Goal: Task Accomplishment & Management: Use online tool/utility

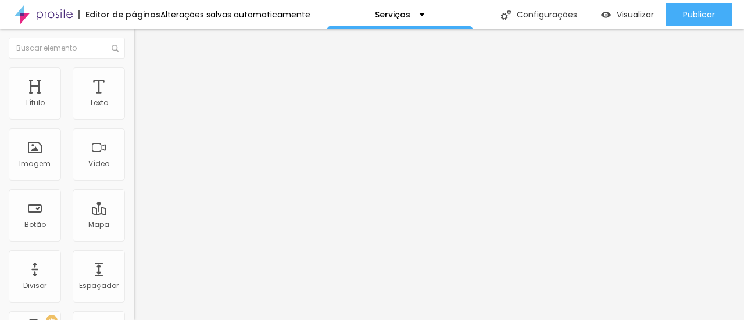
click at [134, 100] on span "Trocar imagem" at bounding box center [165, 95] width 63 height 10
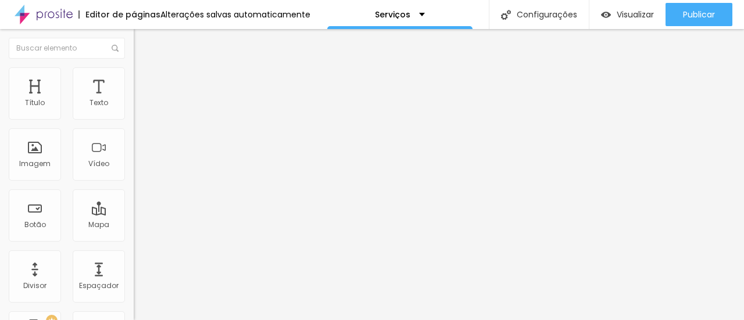
click at [134, 75] on li "Estilo" at bounding box center [201, 73] width 134 height 12
click at [144, 80] on span "Estilo" at bounding box center [153, 75] width 18 height 10
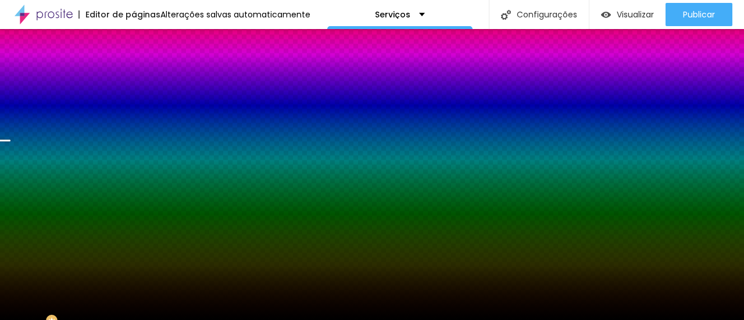
click at [134, 107] on span "Trocar imagem" at bounding box center [165, 102] width 63 height 10
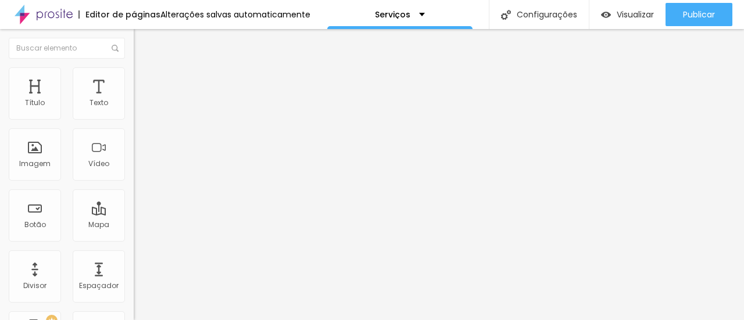
click at [134, 76] on li "Estilo" at bounding box center [201, 73] width 134 height 12
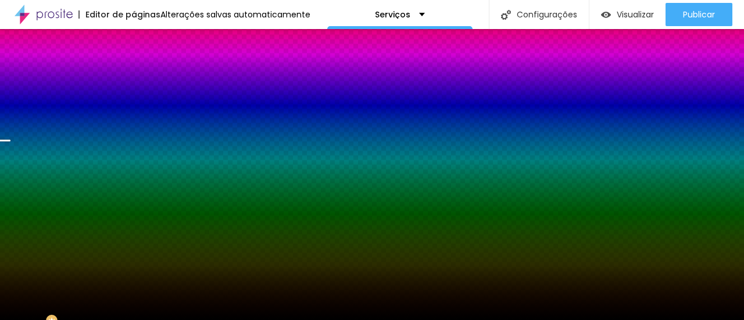
click at [134, 107] on span "Trocar imagem" at bounding box center [165, 102] width 63 height 10
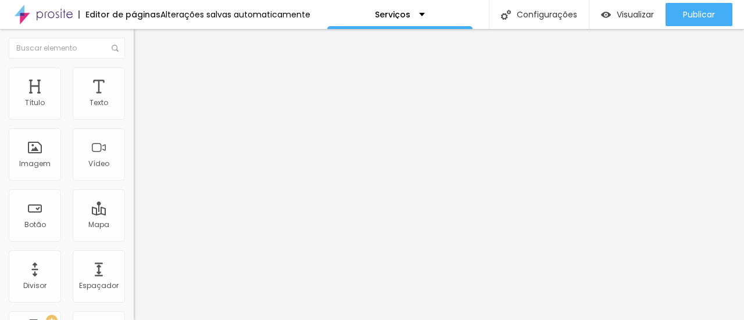
click at [134, 100] on span "Trocar imagem" at bounding box center [165, 95] width 63 height 10
click at [134, 67] on img at bounding box center [139, 72] width 10 height 10
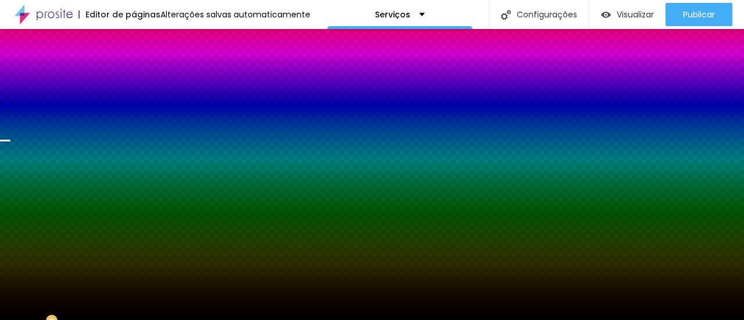
click at [134, 107] on span "Trocar imagem" at bounding box center [165, 102] width 63 height 10
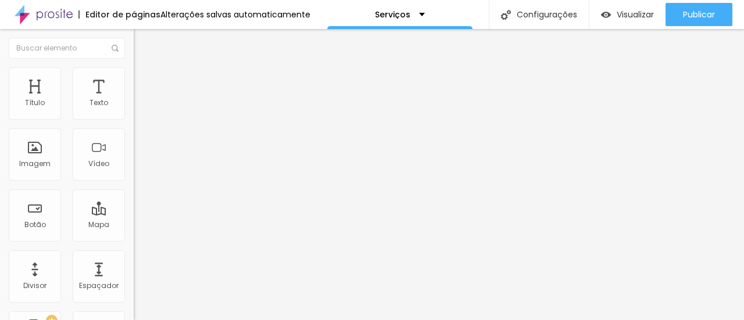
click at [134, 100] on span "Trocar imagem" at bounding box center [165, 95] width 63 height 10
click at [134, 75] on li "Estilo" at bounding box center [201, 73] width 134 height 12
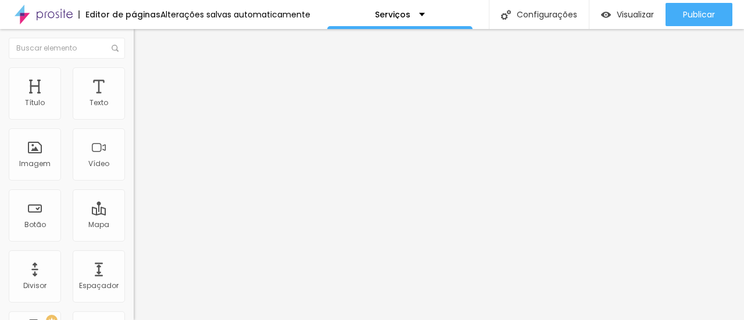
click at [144, 80] on span "Estilo" at bounding box center [153, 75] width 18 height 10
click at [134, 67] on li "Conteúdo" at bounding box center [201, 62] width 134 height 12
click at [134, 77] on li "Estilo" at bounding box center [201, 73] width 134 height 12
click at [134, 66] on img at bounding box center [139, 61] width 10 height 10
click at [134, 100] on span "Trocar imagem" at bounding box center [165, 95] width 63 height 10
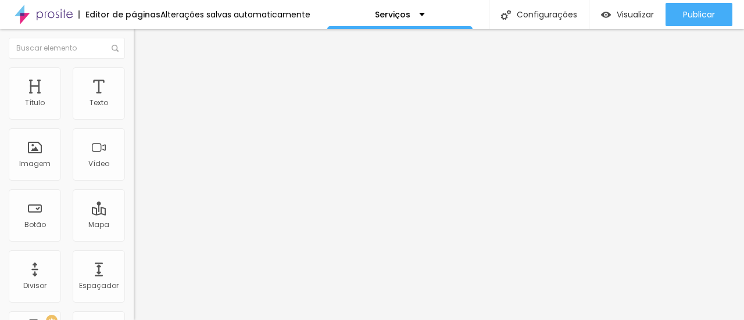
click at [631, 19] on span "Visualizar" at bounding box center [634, 14] width 37 height 9
click at [70, 9] on img at bounding box center [44, 14] width 58 height 29
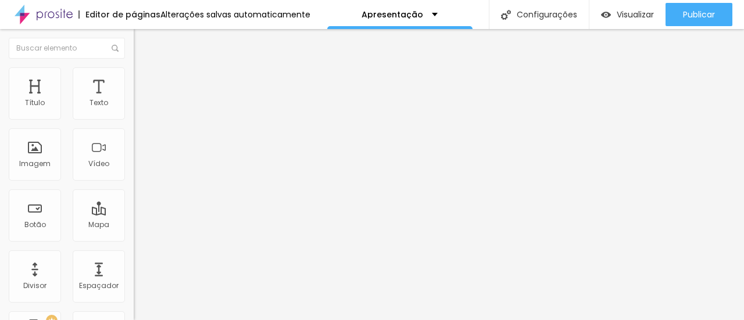
click at [134, 100] on span "Trocar imagem" at bounding box center [165, 95] width 63 height 10
click at [134, 72] on img at bounding box center [139, 72] width 10 height 10
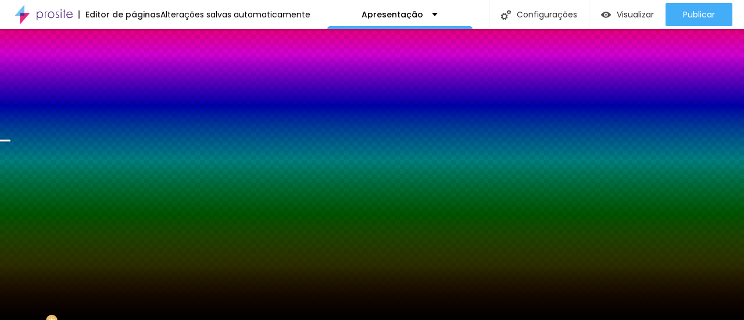
click at [134, 107] on span "Trocar imagem" at bounding box center [165, 102] width 63 height 10
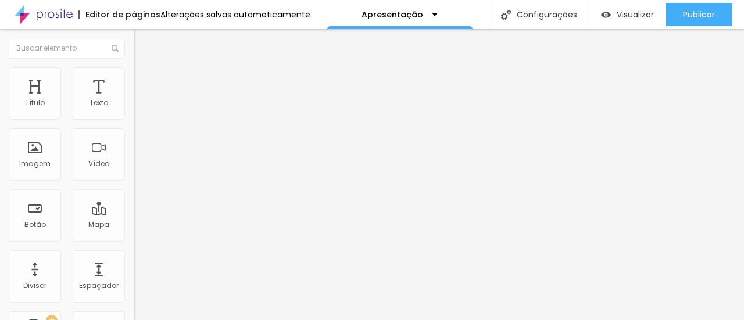
click at [144, 79] on span "Estilo" at bounding box center [153, 75] width 18 height 10
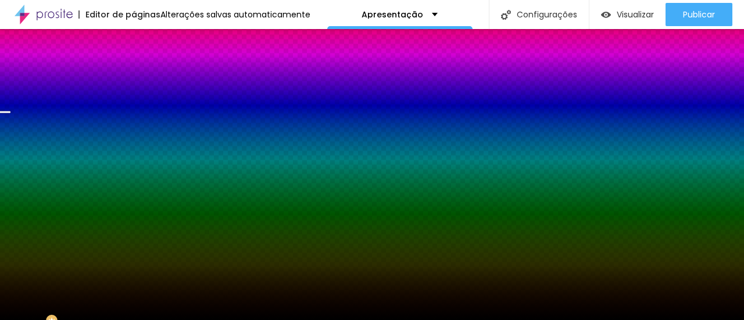
click at [134, 107] on span "Trocar imagem" at bounding box center [165, 102] width 63 height 10
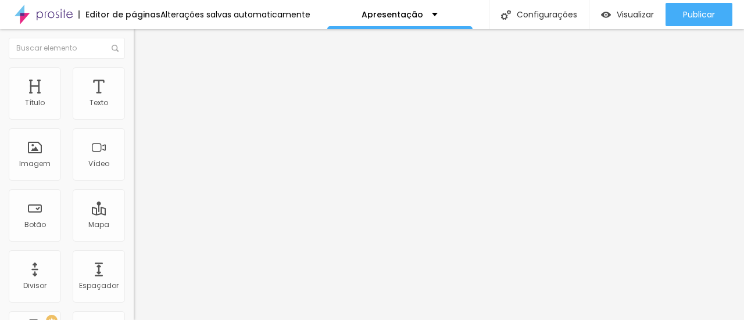
click at [134, 110] on span "Titulo 2" at bounding box center [153, 102] width 38 height 15
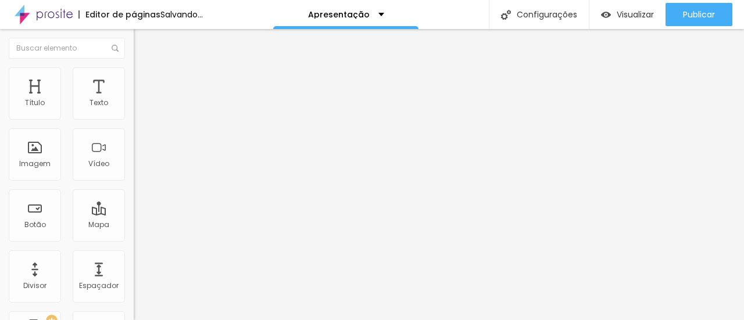
click at [134, 135] on span "Titulo 5" at bounding box center [147, 130] width 26 height 10
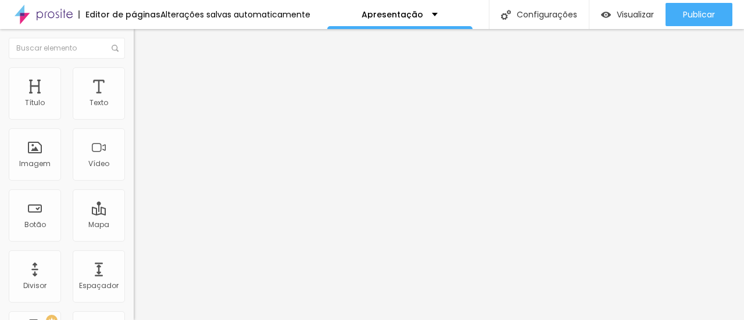
type input "26"
type input "25"
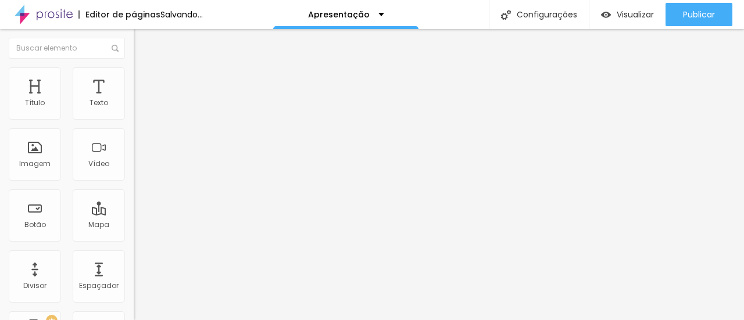
type input "26"
type input "29"
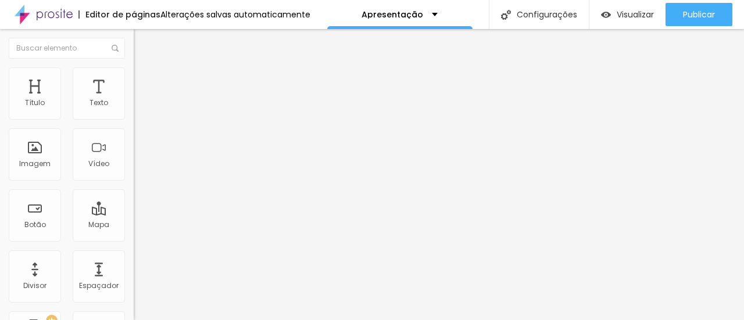
type input "30"
type input "29"
type input "28"
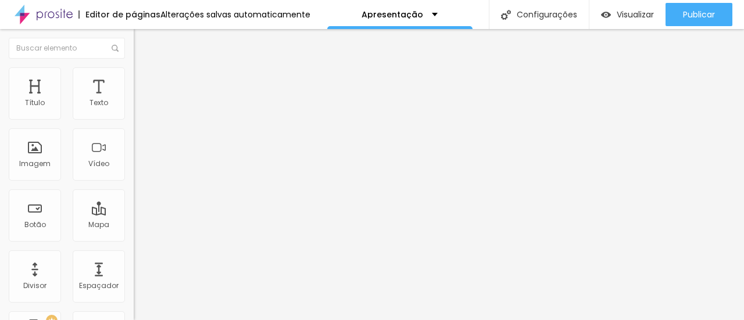
type input "28"
type input "27"
type input "26"
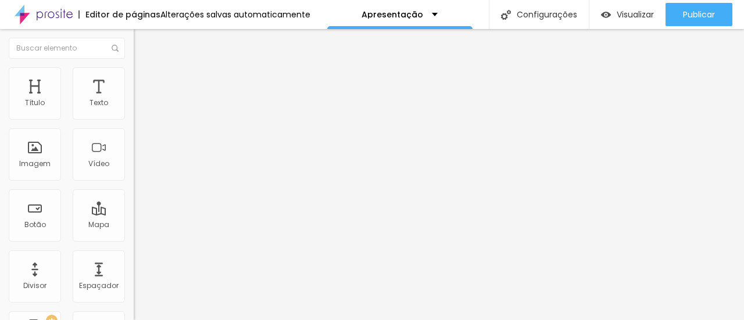
type input "26"
click at [134, 278] on input "range" at bounding box center [171, 282] width 75 height 9
click at [38, 101] on div "Título" at bounding box center [35, 103] width 20 height 8
click at [95, 103] on div "Texto" at bounding box center [98, 103] width 19 height 8
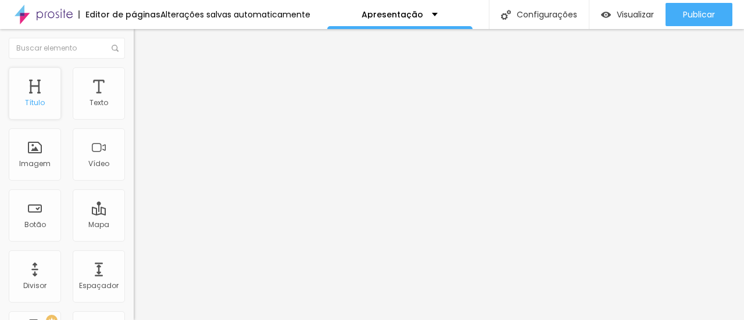
click at [34, 112] on div "Título" at bounding box center [35, 93] width 52 height 52
click at [144, 80] on span "Avançado" at bounding box center [163, 75] width 38 height 10
click at [134, 110] on span "Titulo 2" at bounding box center [153, 102] width 38 height 15
click at [134, 98] on span "Titulo 1" at bounding box center [153, 93] width 38 height 10
click at [144, 98] on span "Titulo 1" at bounding box center [163, 93] width 38 height 10
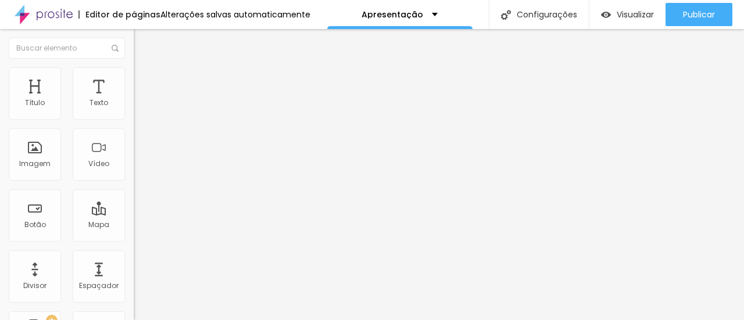
click at [134, 109] on span "Titulo 2" at bounding box center [153, 104] width 38 height 10
click at [134, 74] on img at bounding box center [139, 72] width 10 height 10
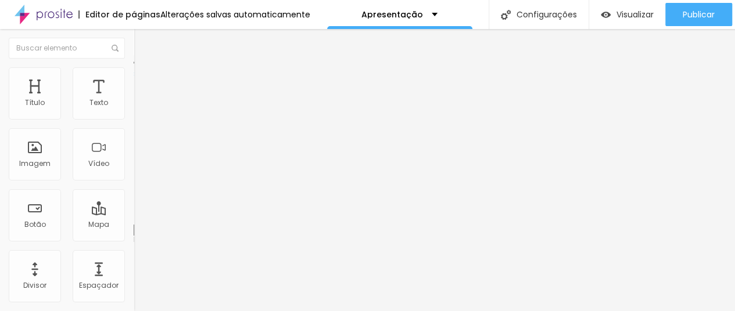
click at [144, 69] on span "Estilo" at bounding box center [153, 64] width 18 height 10
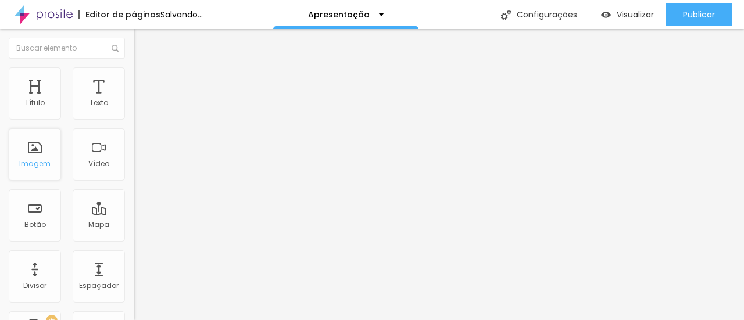
click at [41, 160] on div "Imagem" at bounding box center [34, 164] width 31 height 8
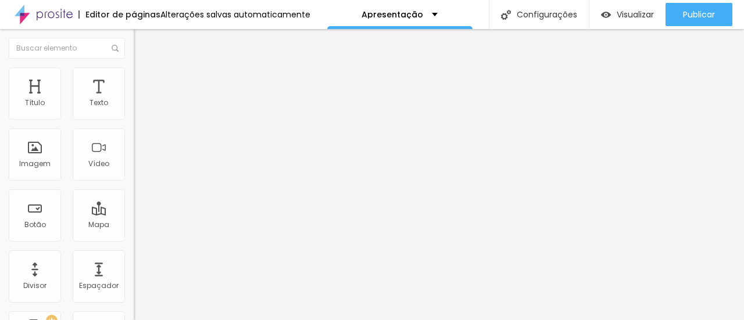
click at [134, 73] on img at bounding box center [139, 72] width 10 height 10
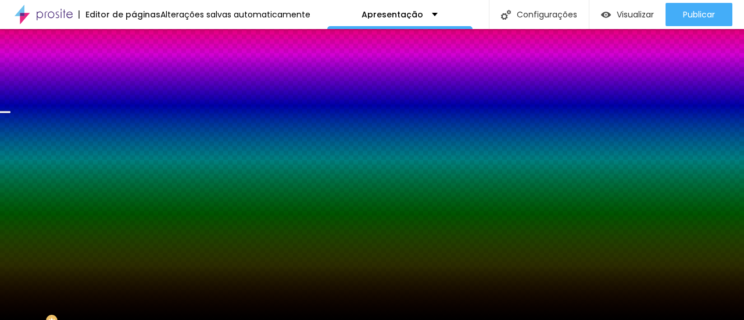
click at [134, 107] on span "Trocar imagem" at bounding box center [165, 102] width 63 height 10
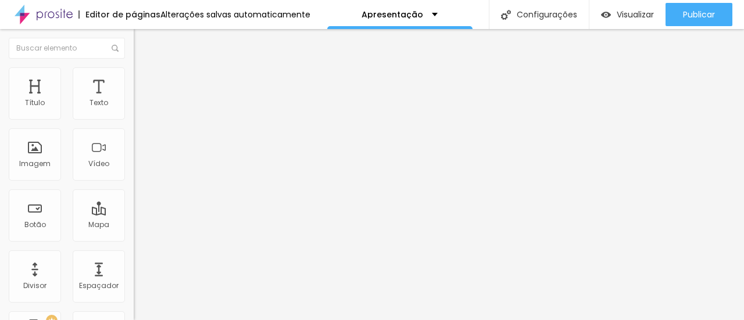
click at [134, 69] on img at bounding box center [139, 72] width 10 height 10
click at [134, 70] on img at bounding box center [139, 72] width 10 height 10
click at [134, 67] on li "Conteúdo" at bounding box center [201, 62] width 134 height 12
click at [134, 100] on span "Trocar imagem" at bounding box center [165, 95] width 63 height 10
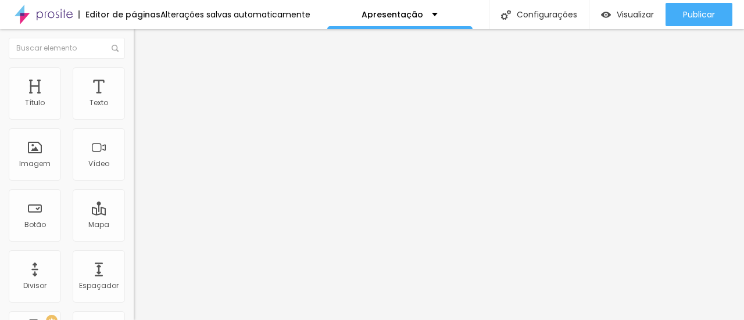
click at [134, 100] on span "Trocar imagem" at bounding box center [165, 95] width 63 height 10
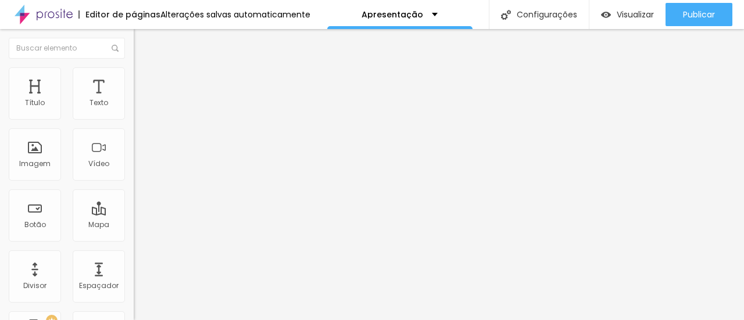
click at [134, 67] on li "Avançado" at bounding box center [201, 73] width 134 height 12
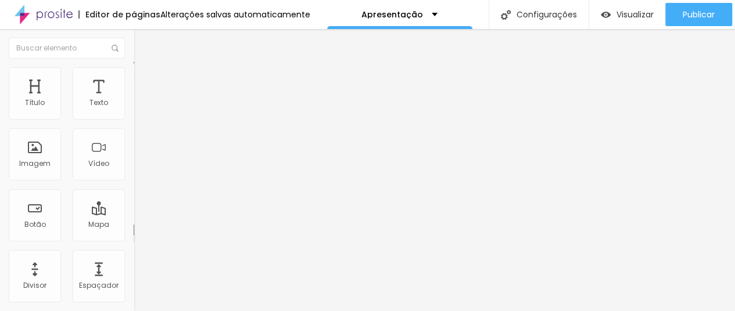
type input "12"
type input "16"
type input "9"
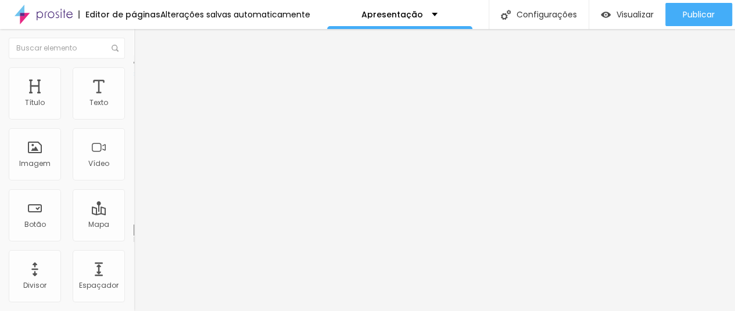
type input "9"
type input "8"
type input "5"
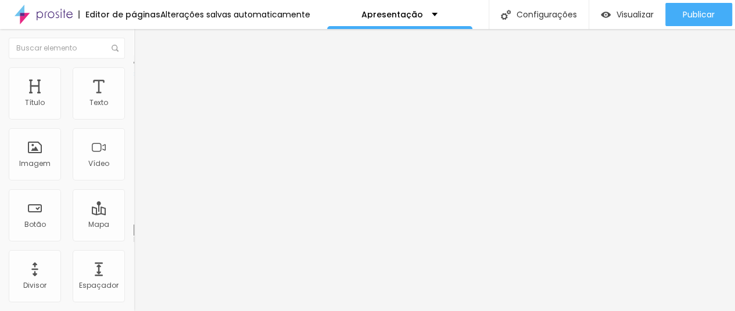
type input "4"
type input "1"
type input "0"
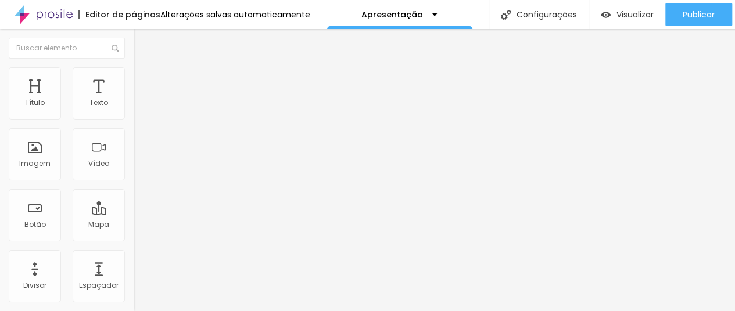
type input "0"
type input "1"
type input "2"
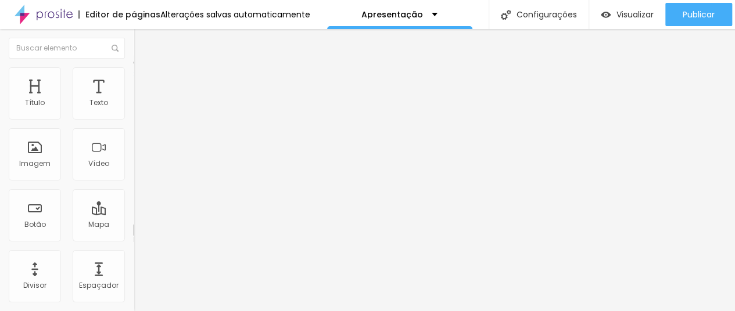
type input "3"
type input "4"
type input "8"
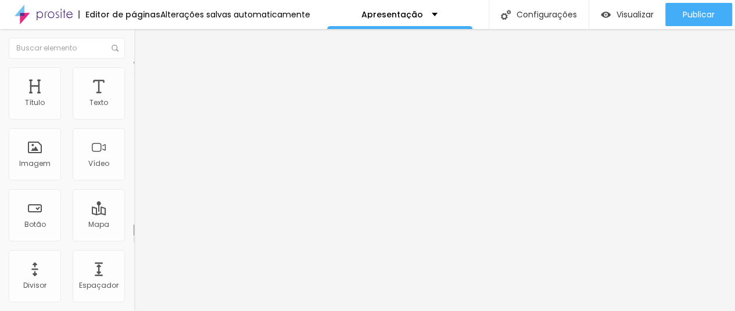
type input "8"
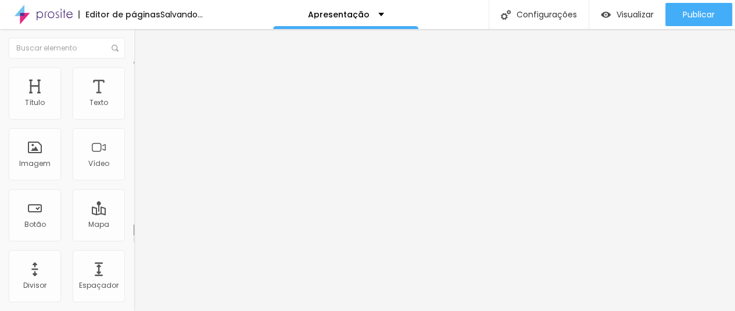
type input "9"
type input "10"
type input "17"
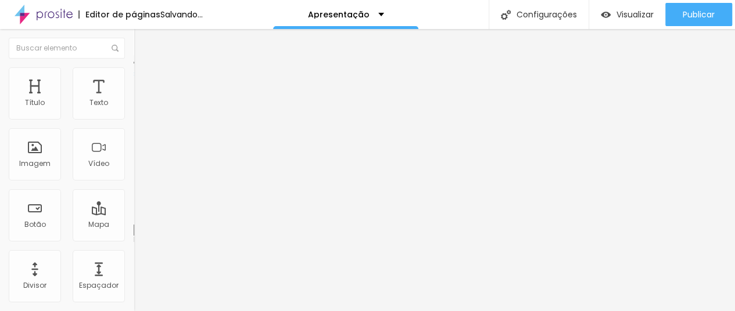
type input "17"
type input "19"
type input "21"
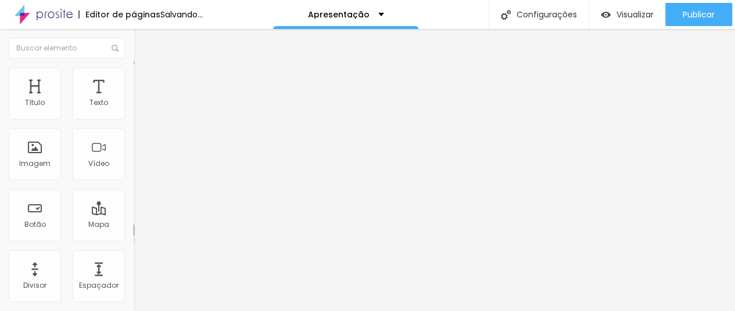
type input "22"
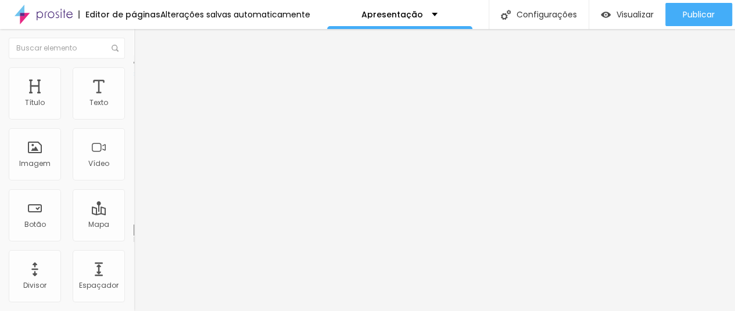
type input "23"
type input "25"
type input "28"
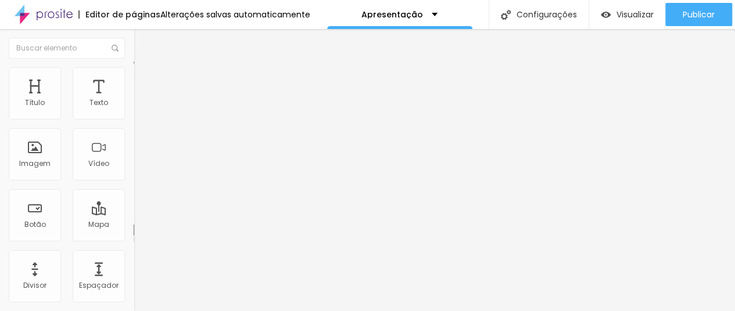
type input "28"
type input "29"
type input "30"
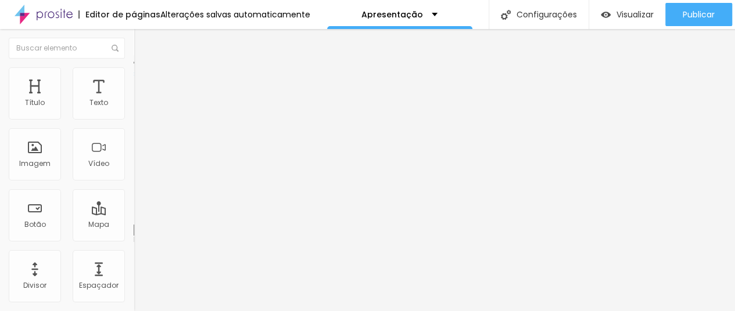
type input "31"
type input "32"
type input "34"
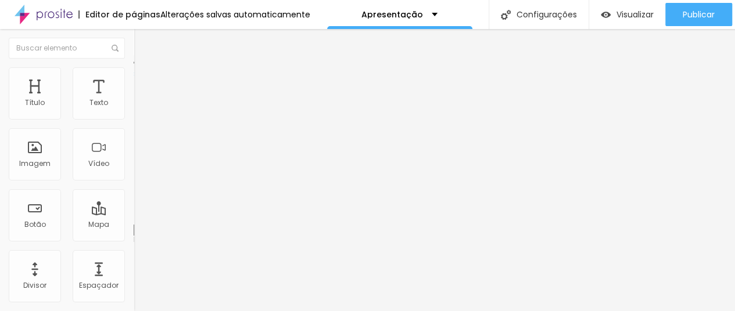
type input "34"
type input "38"
type input "39"
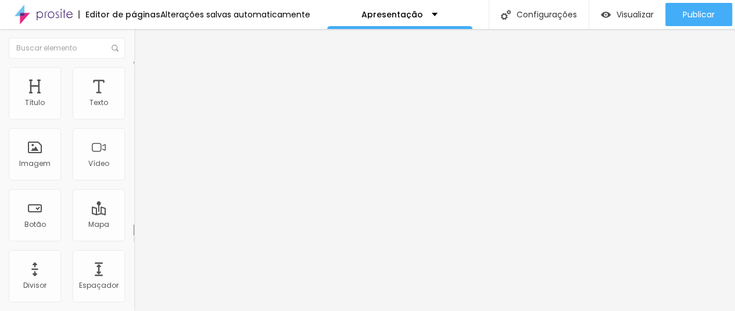
type input "45"
type input "48"
type input "53"
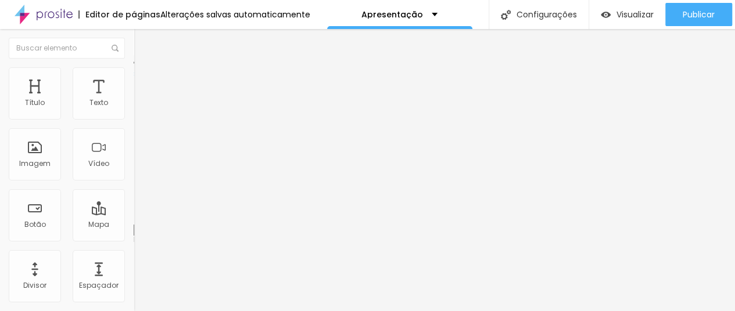
type input "53"
type input "56"
type input "58"
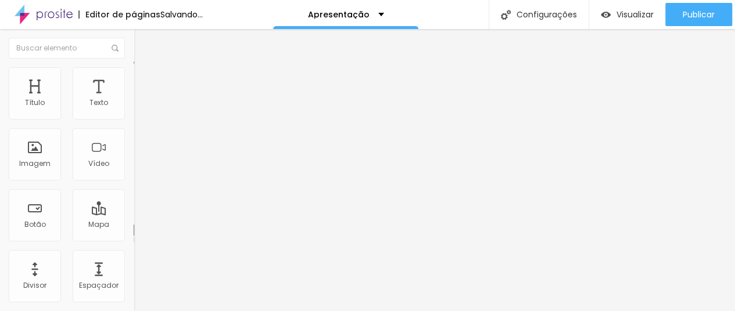
drag, startPoint x: 34, startPoint y: 110, endPoint x: 63, endPoint y: 107, distance: 29.3
type input "58"
click at [134, 214] on input "range" at bounding box center [171, 218] width 75 height 9
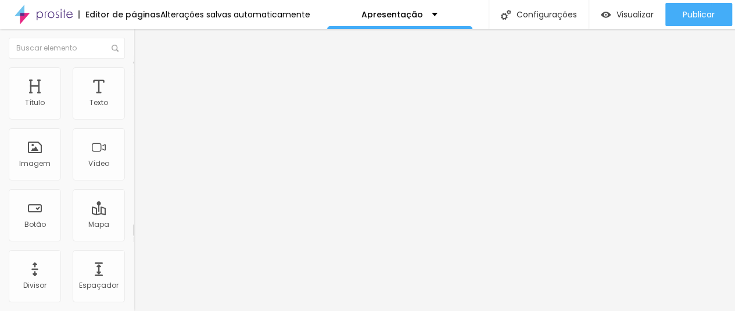
click at [134, 67] on li "Estilo" at bounding box center [201, 62] width 134 height 12
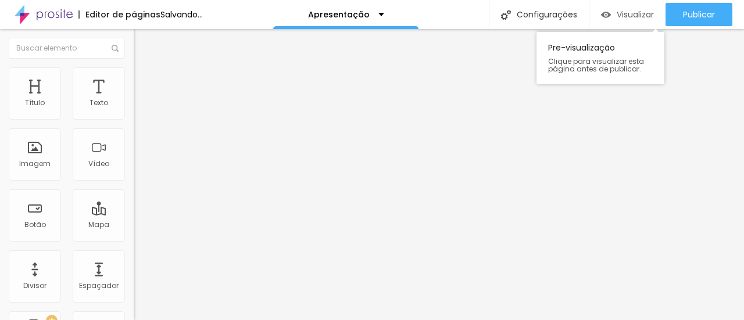
click at [645, 13] on span "Visualizar" at bounding box center [634, 14] width 37 height 9
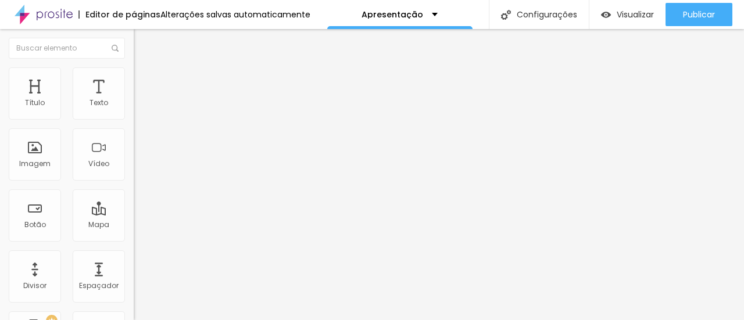
click at [134, 100] on span "Trocar imagem" at bounding box center [165, 95] width 63 height 10
click at [618, 11] on span "Visualizar" at bounding box center [634, 14] width 37 height 9
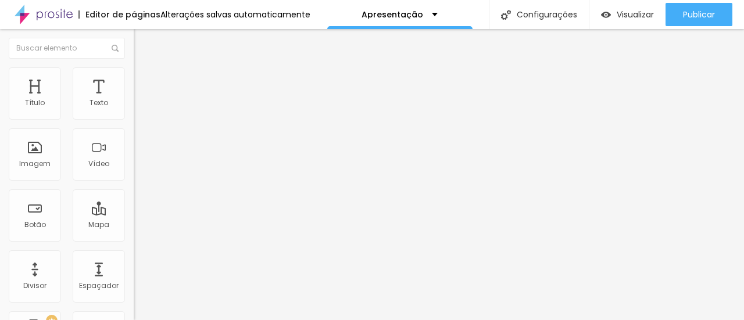
click at [134, 76] on li "Avançado" at bounding box center [201, 73] width 134 height 12
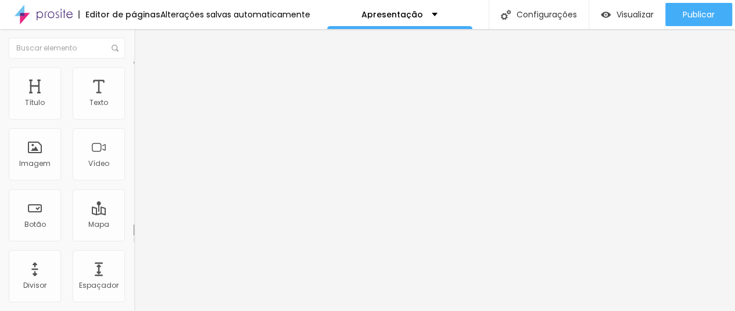
type input "57"
type input "48"
type input "46"
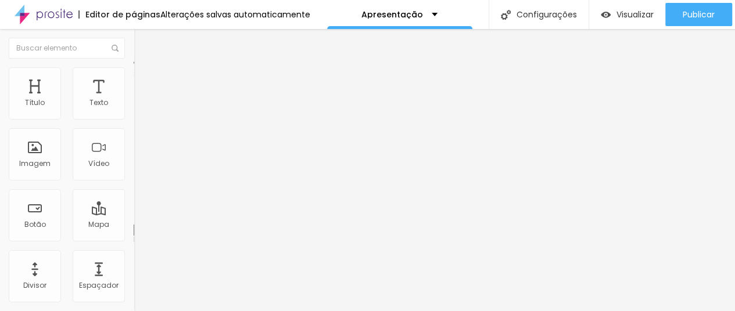
type input "46"
type input "35"
type input "33"
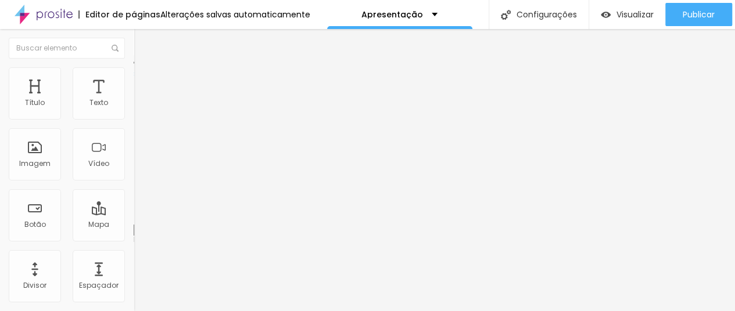
type input "20"
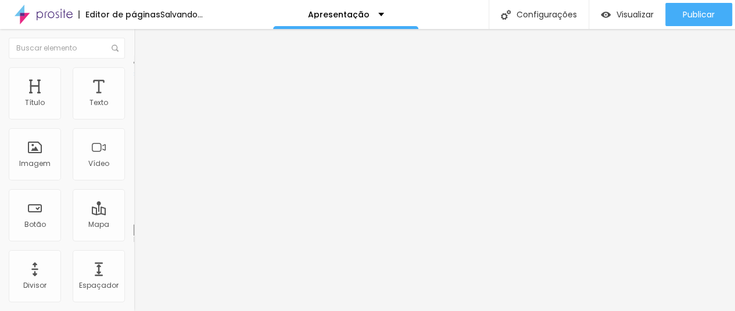
type input "17"
type input "16"
type input "15"
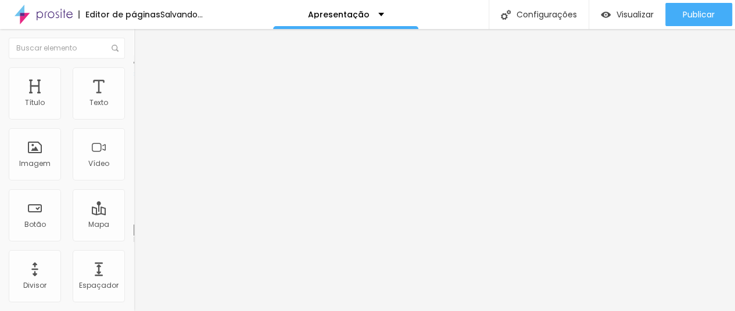
type input "15"
type input "12"
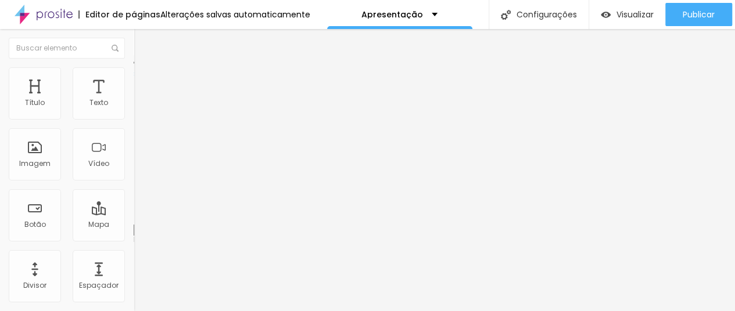
type input "9"
type input "3"
type input "2"
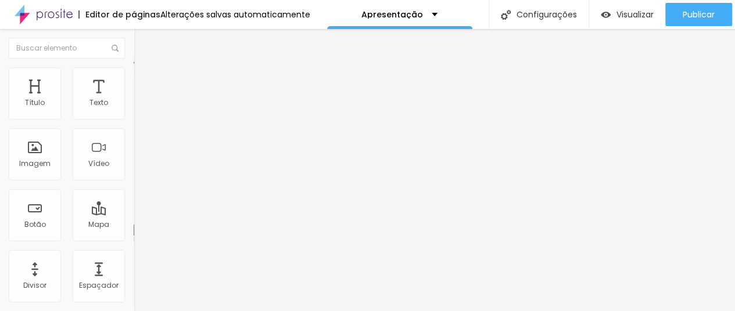
type input "2"
drag, startPoint x: 66, startPoint y: 111, endPoint x: 28, endPoint y: 110, distance: 38.4
type input "2"
click at [134, 214] on input "range" at bounding box center [171, 218] width 75 height 9
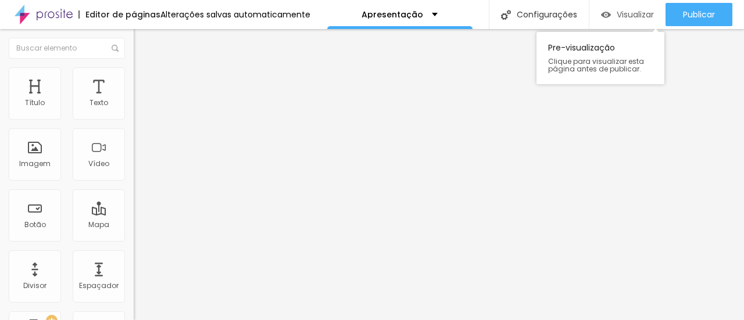
click at [629, 15] on span "Visualizar" at bounding box center [634, 14] width 37 height 9
click at [625, 20] on div "Visualizar" at bounding box center [627, 14] width 53 height 23
